Goal: Information Seeking & Learning: Learn about a topic

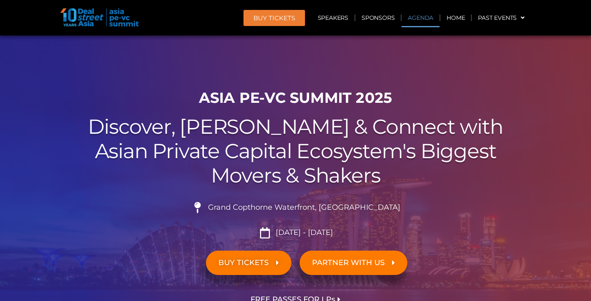
click at [422, 19] on link "Agenda" at bounding box center [420, 17] width 38 height 19
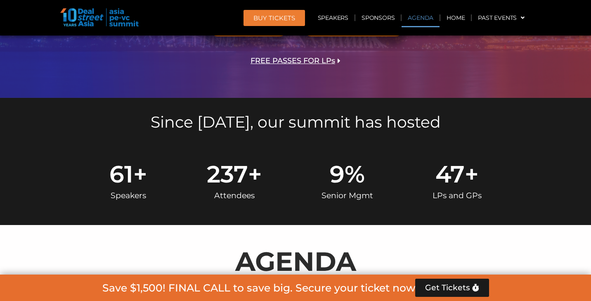
scroll to position [430, 0]
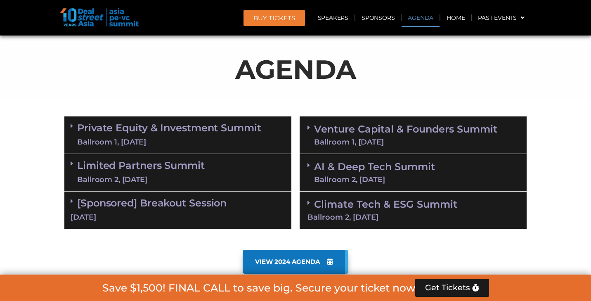
click at [365, 125] on link "Venture Capital & Founders​ Summit Ballroom 1, 11 Sept" at bounding box center [405, 134] width 183 height 21
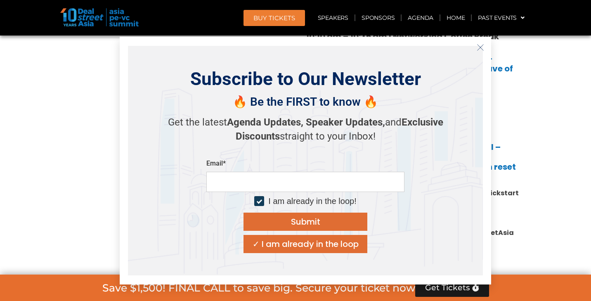
scroll to position [815, 0]
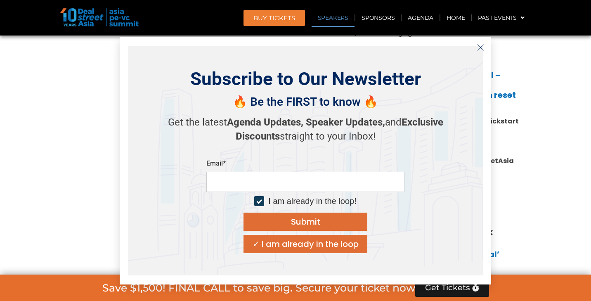
click at [481, 45] on icon "Close" at bounding box center [479, 47] width 7 height 7
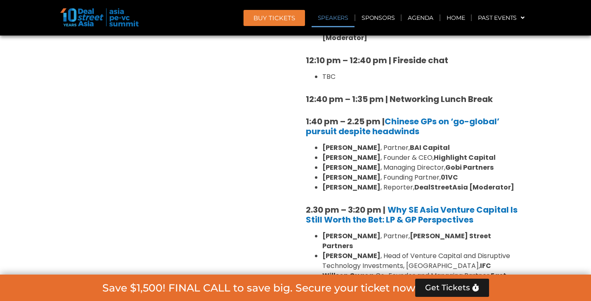
scroll to position [949, 0]
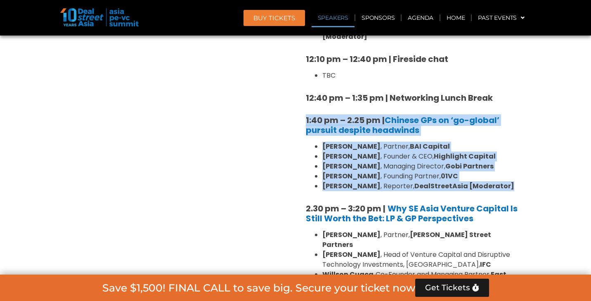
drag, startPoint x: 302, startPoint y: 97, endPoint x: 507, endPoint y: 161, distance: 214.6
click at [507, 161] on div "8:00 am – 9:00 am | Registration & Networking Coffee 9:00 am – 9:15 am | Welcom…" at bounding box center [412, 163] width 227 height 1056
copy div "1:40 pm – 2.25 pm | Chinese GPs on ‘go-global’ pursuit despite headwinds Willia…"
click at [551, 106] on section "Private Equity & Investment Summit Ballroom 1, 10 Sept 8:00 am – 9:00 am | Regi…" at bounding box center [295, 181] width 591 height 1177
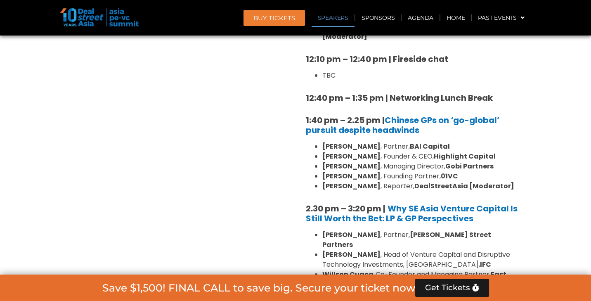
click at [509, 151] on li "Steven Wang , Founder & CEO, Highlight Capital" at bounding box center [421, 156] width 198 height 10
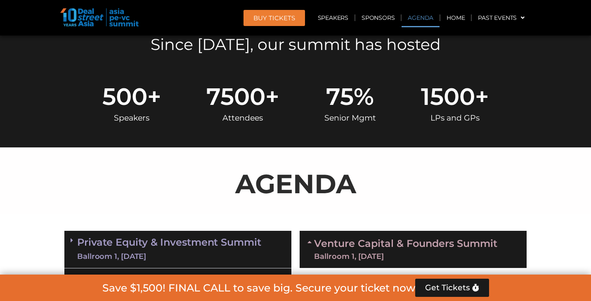
scroll to position [374, 0]
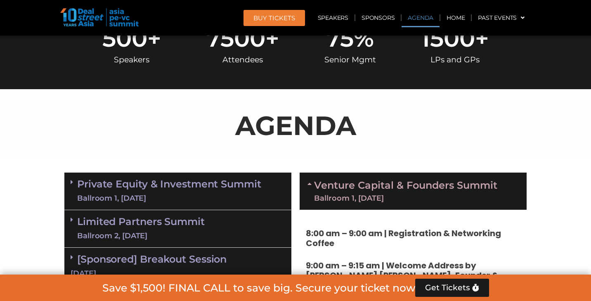
click at [369, 184] on link "Venture Capital & Founders​ Summit Ballroom 1, 11 Sept" at bounding box center [405, 190] width 183 height 21
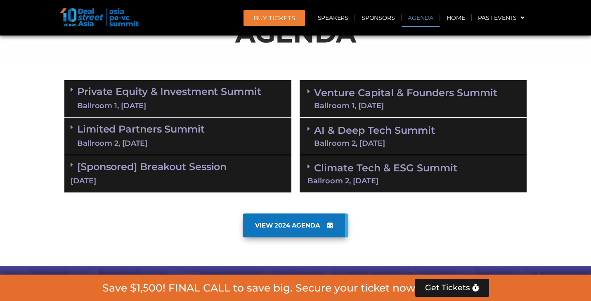
scroll to position [425, 0]
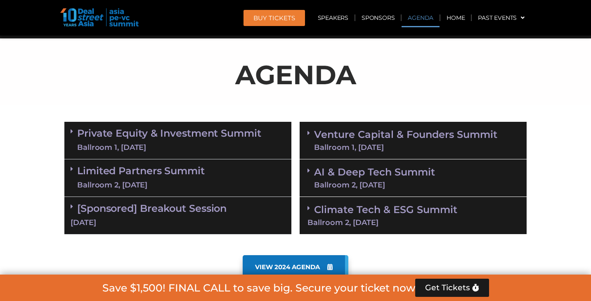
click at [358, 149] on div "Ballroom 1, 11 Sept" at bounding box center [405, 147] width 183 height 7
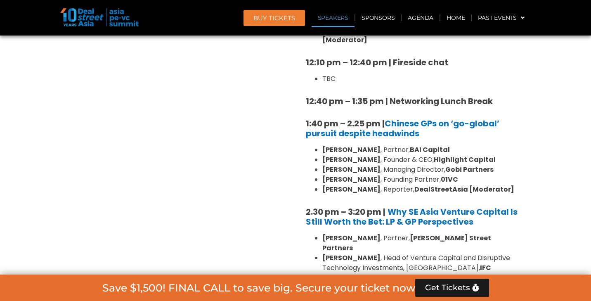
scroll to position [949, 0]
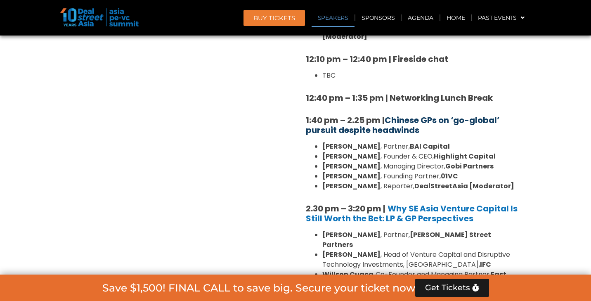
click at [376, 114] on link "Chinese GPs on ‘go-global’ pursuit despite headwinds" at bounding box center [402, 124] width 193 height 21
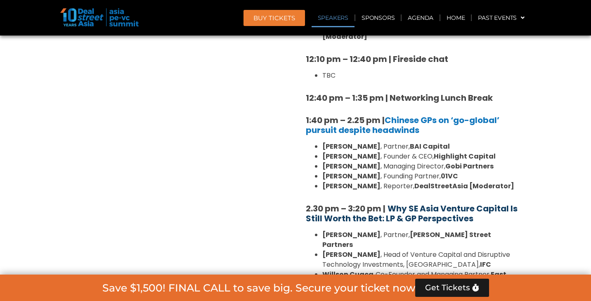
click at [402, 203] on b "Why SE Asia Venture Capital Is Still Worth the Bet: LP & GP Perspectives" at bounding box center [412, 213] width 212 height 21
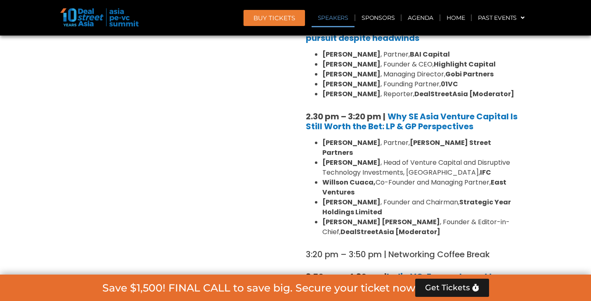
scroll to position [1123, 0]
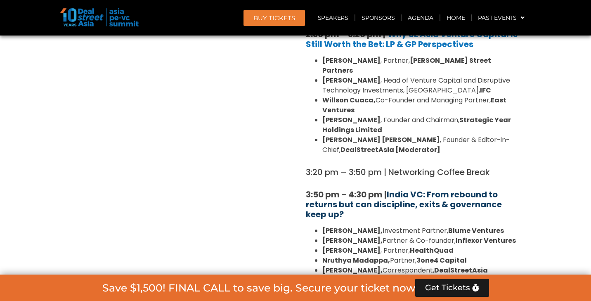
click at [406, 189] on link "India VC: From rebound to returns but can discipline, exits & governance keep u…" at bounding box center [404, 204] width 196 height 31
click at [420, 189] on link "India VC: From rebound to returns but can discipline, exits & governance keep u…" at bounding box center [404, 204] width 196 height 31
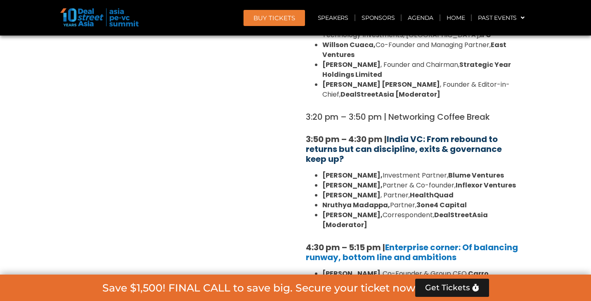
scroll to position [1209, 0]
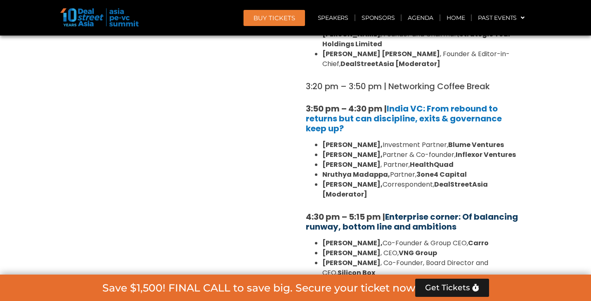
click at [392, 211] on link "Enterprise corner: Of balancing runway, bottom line and ambitions" at bounding box center [412, 221] width 212 height 21
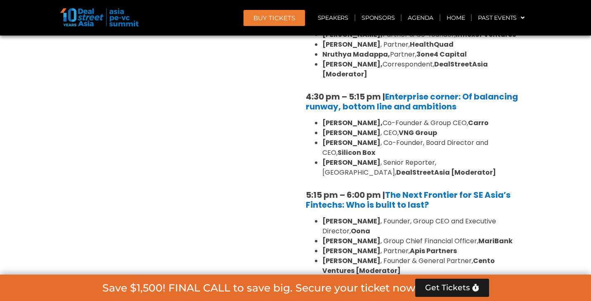
scroll to position [1343, 0]
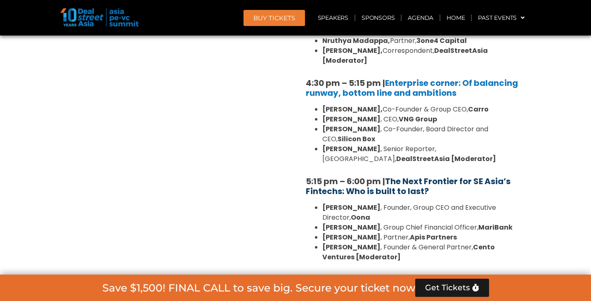
click at [393, 175] on link "The Next Frontier for SE Asia’s Fintechs: Who is built to last?" at bounding box center [408, 185] width 205 height 21
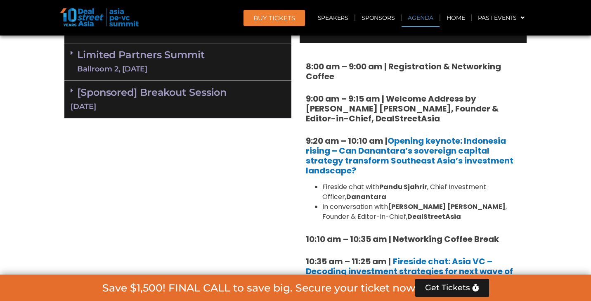
scroll to position [561, 0]
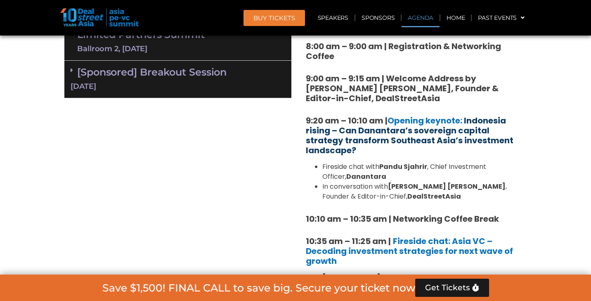
click at [414, 135] on link "Indonesia rising – Can Danantara’s sovereign capital strategy transform Southea…" at bounding box center [409, 135] width 207 height 41
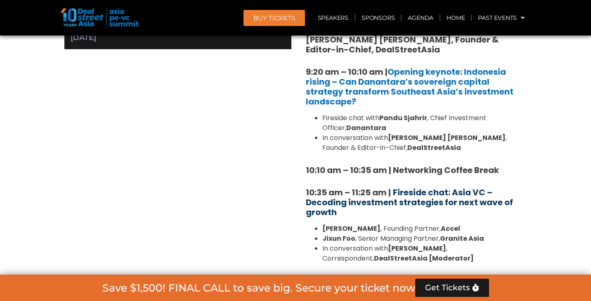
scroll to position [610, 0]
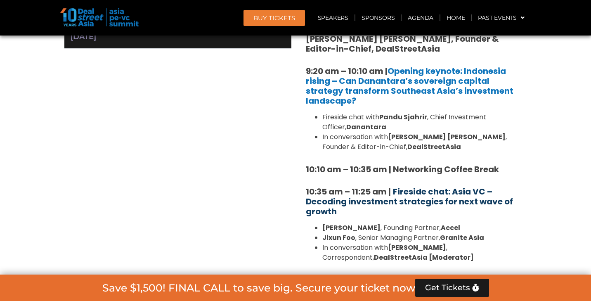
click at [390, 200] on b "Fireside chat: Asia VC – Decoding investment strategies for next wave of growth" at bounding box center [409, 201] width 207 height 31
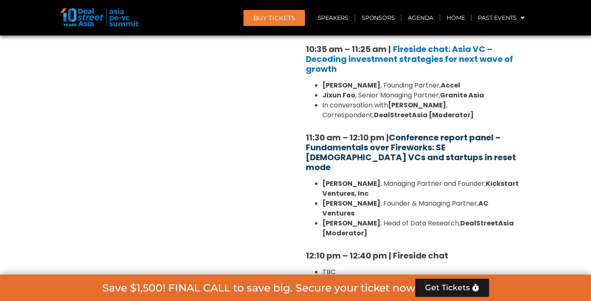
scroll to position [755, 0]
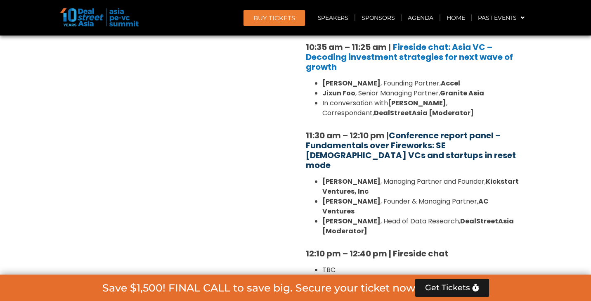
click at [369, 153] on link "Conference report panel – Fundamentals over Fireworks: SE Asian VCs and startup…" at bounding box center [411, 150] width 210 height 41
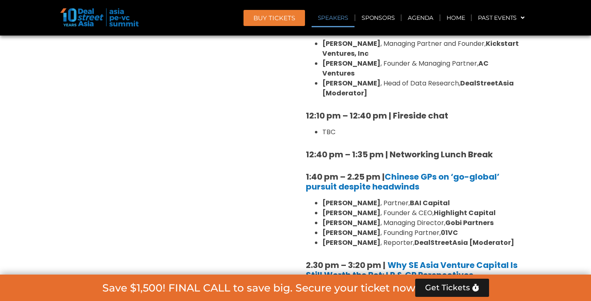
scroll to position [893, 0]
click at [405, 170] on link "Chinese GPs on ‘go-global’ pursuit despite headwinds" at bounding box center [402, 180] width 193 height 21
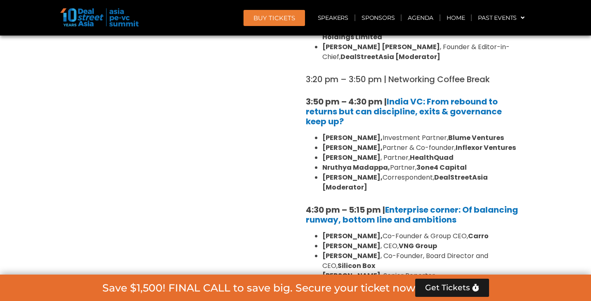
scroll to position [1234, 0]
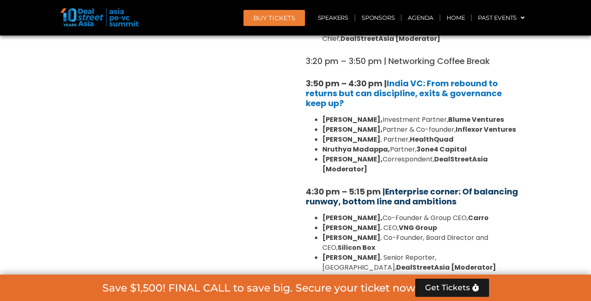
click at [413, 186] on link "Enterprise corner: Of balancing runway, bottom line and ambitions" at bounding box center [412, 196] width 212 height 21
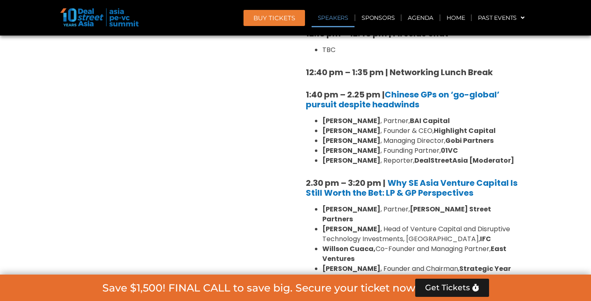
scroll to position [946, 0]
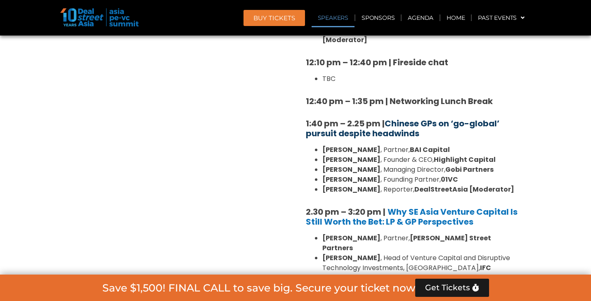
click at [383, 118] on link "Chinese GPs on ‘go-global’ pursuit despite headwinds" at bounding box center [402, 128] width 193 height 21
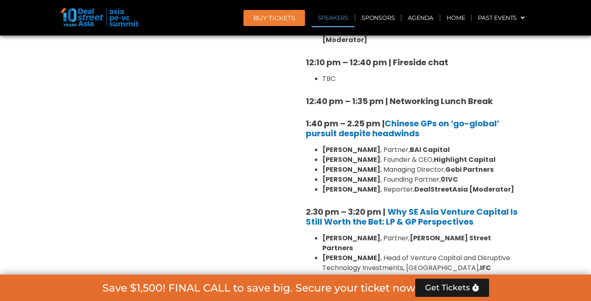
drag, startPoint x: 289, startPoint y: 90, endPoint x: 459, endPoint y: 146, distance: 179.0
click at [459, 146] on div "Private Equity & Investment Summit Ballroom 1, 10 Sept 8:00 am – 9:00 am | Regi…" at bounding box center [295, 185] width 470 height 1177
click at [533, 165] on section "Private Equity & Investment Summit Ballroom 1, 10 Sept 8:00 am – 9:00 am | Regi…" at bounding box center [295, 185] width 591 height 1177
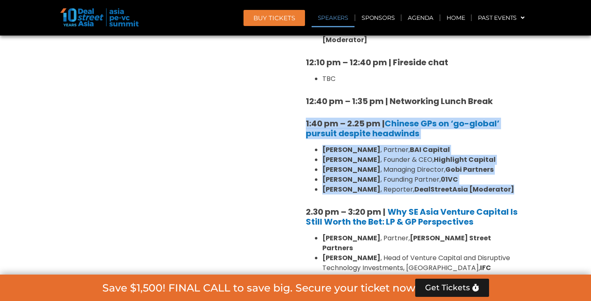
drag, startPoint x: 508, startPoint y: 170, endPoint x: 304, endPoint y: 101, distance: 215.2
click at [304, 101] on div "8:00 am – 9:00 am | Registration & Networking Coffee 9:00 am – 9:15 am | Welcom…" at bounding box center [412, 166] width 227 height 1056
copy div "1:40 pm – 2.25 pm | Chinese GPs on ‘go-global’ pursuit despite headwinds Willia…"
drag, startPoint x: 95, startPoint y: 24, endPoint x: 111, endPoint y: 40, distance: 23.0
click at [95, 24] on img at bounding box center [99, 17] width 78 height 18
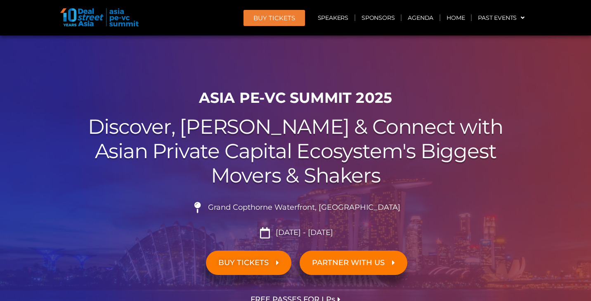
scroll to position [0, 0]
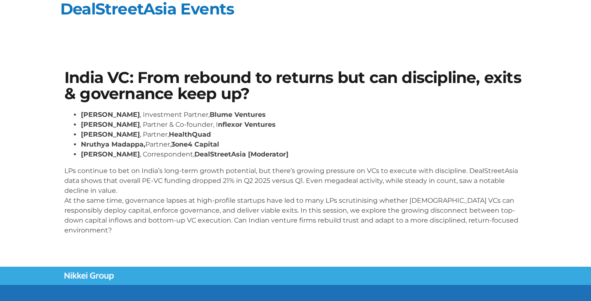
scroll to position [14, 0]
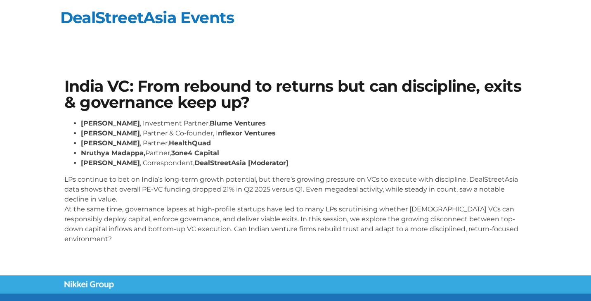
scroll to position [61, 0]
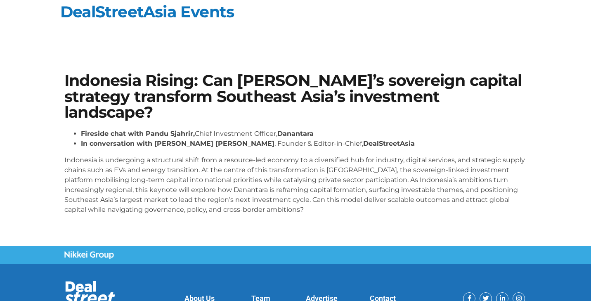
scroll to position [7, 0]
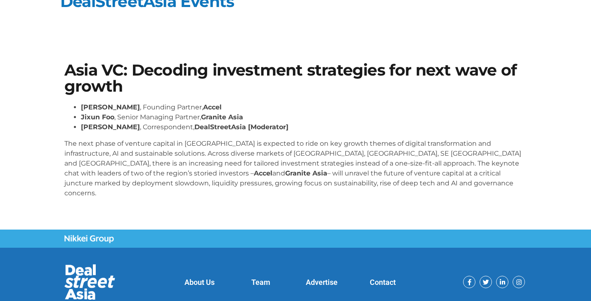
scroll to position [17, 0]
